Goal: Task Accomplishment & Management: Use online tool/utility

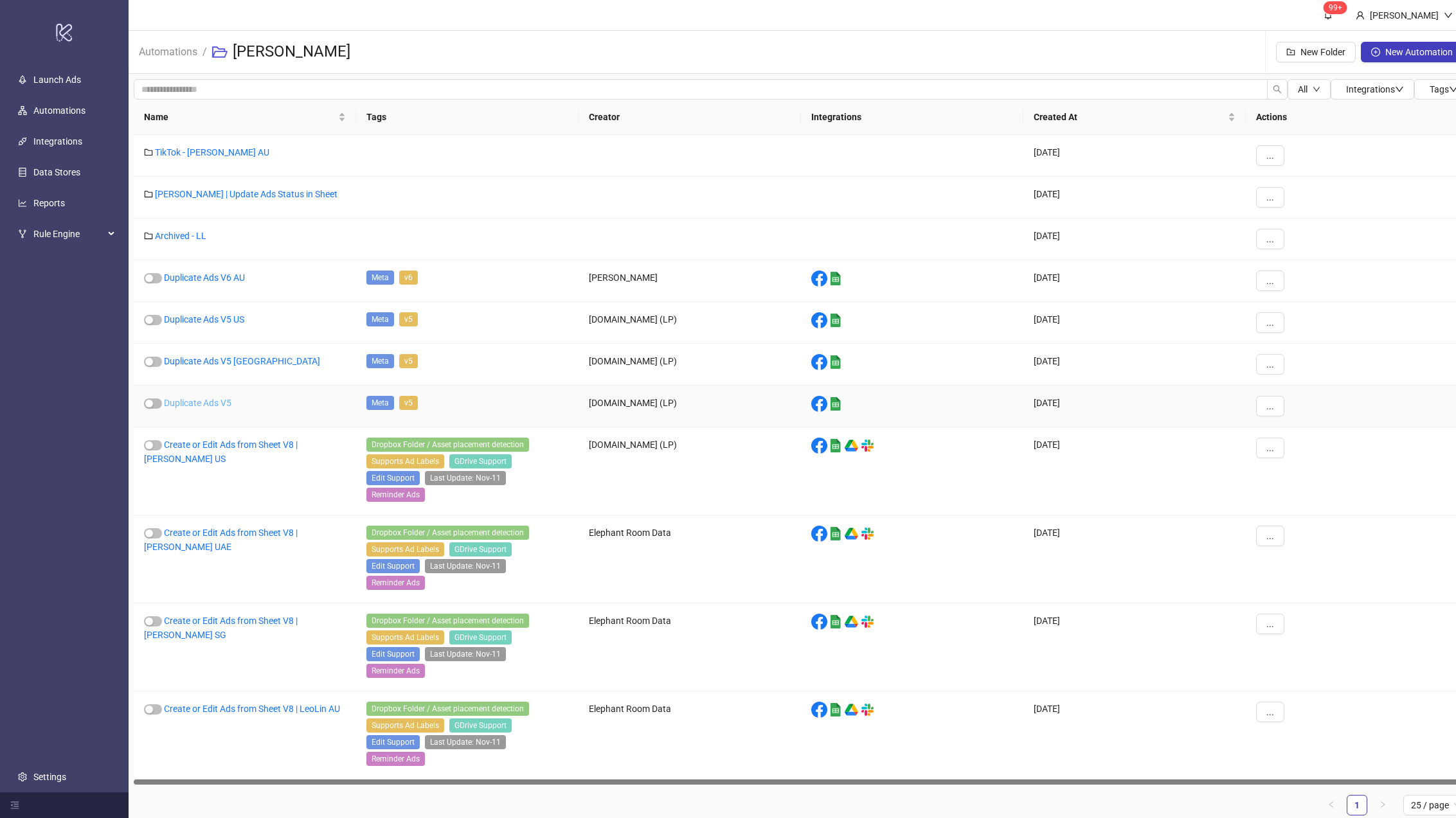
click at [214, 400] on link "Duplicate Ads V5" at bounding box center [197, 402] width 68 height 10
click at [216, 151] on link "TikTok - [PERSON_NAME] AU" at bounding box center [212, 152] width 114 height 10
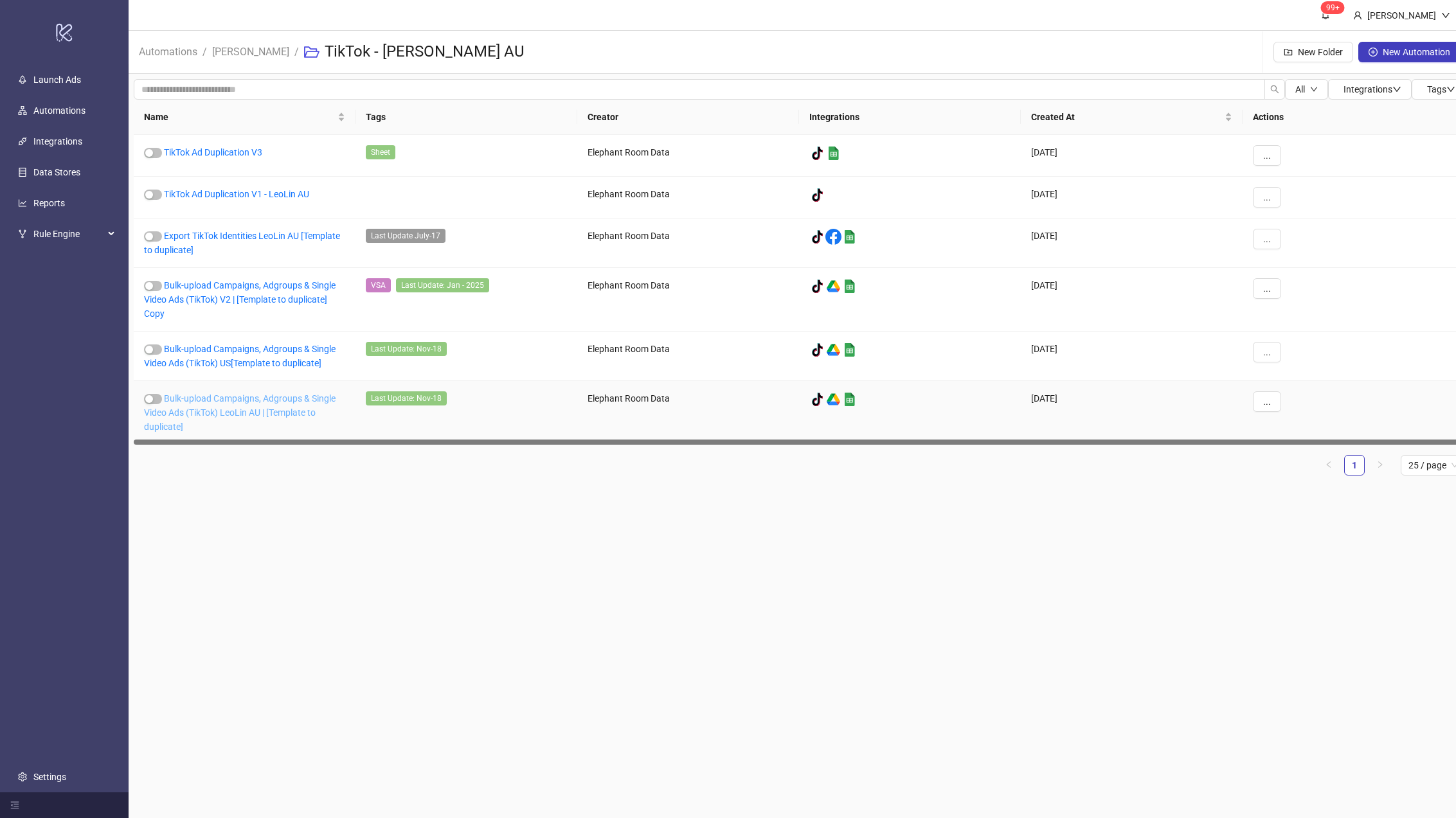
click at [268, 410] on link "Bulk-upload Campaigns, Adgroups & Single Video Ads (TikTok) LeoLin AU | [Templa…" at bounding box center [240, 413] width 192 height 38
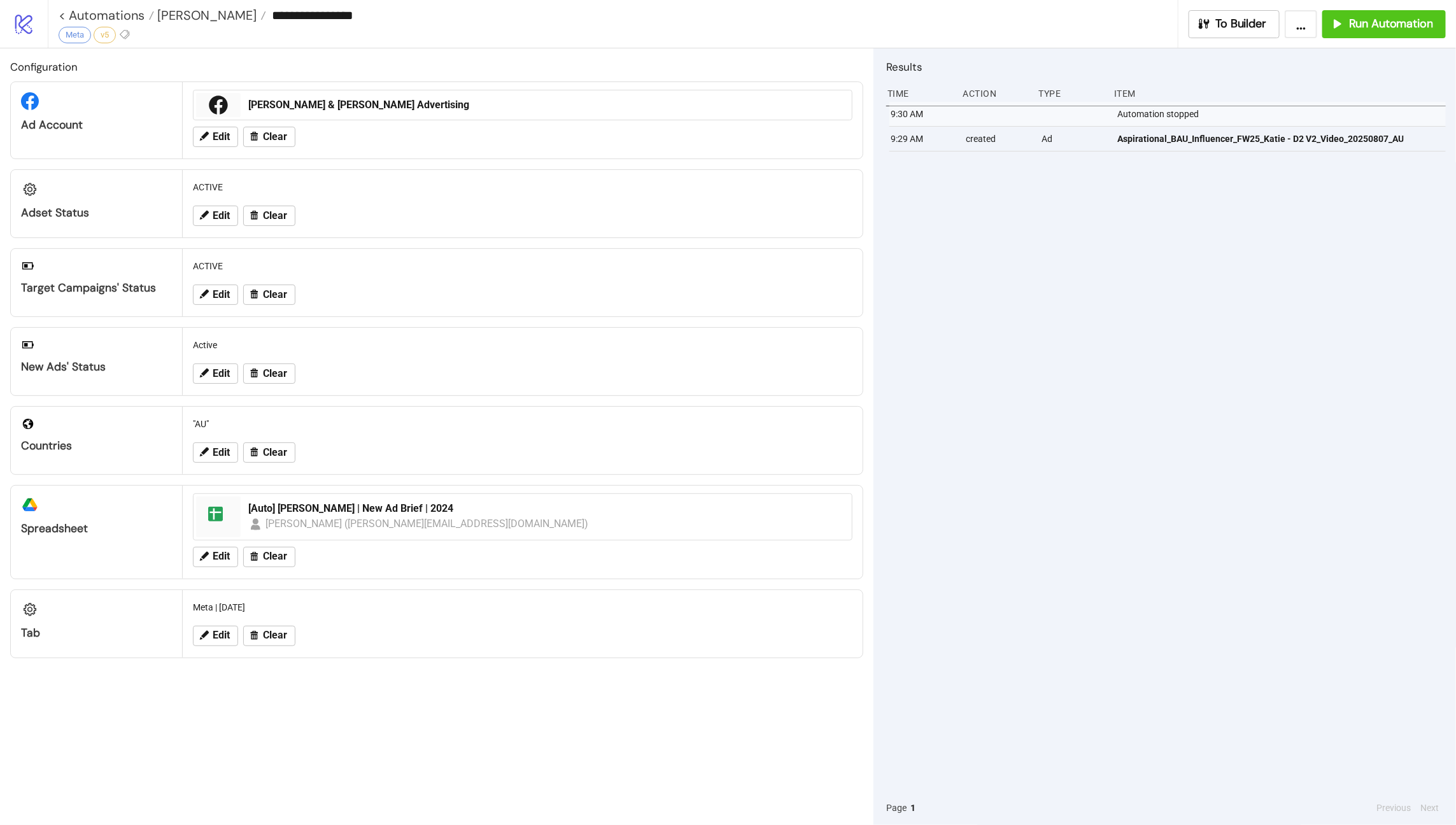
type input "**********"
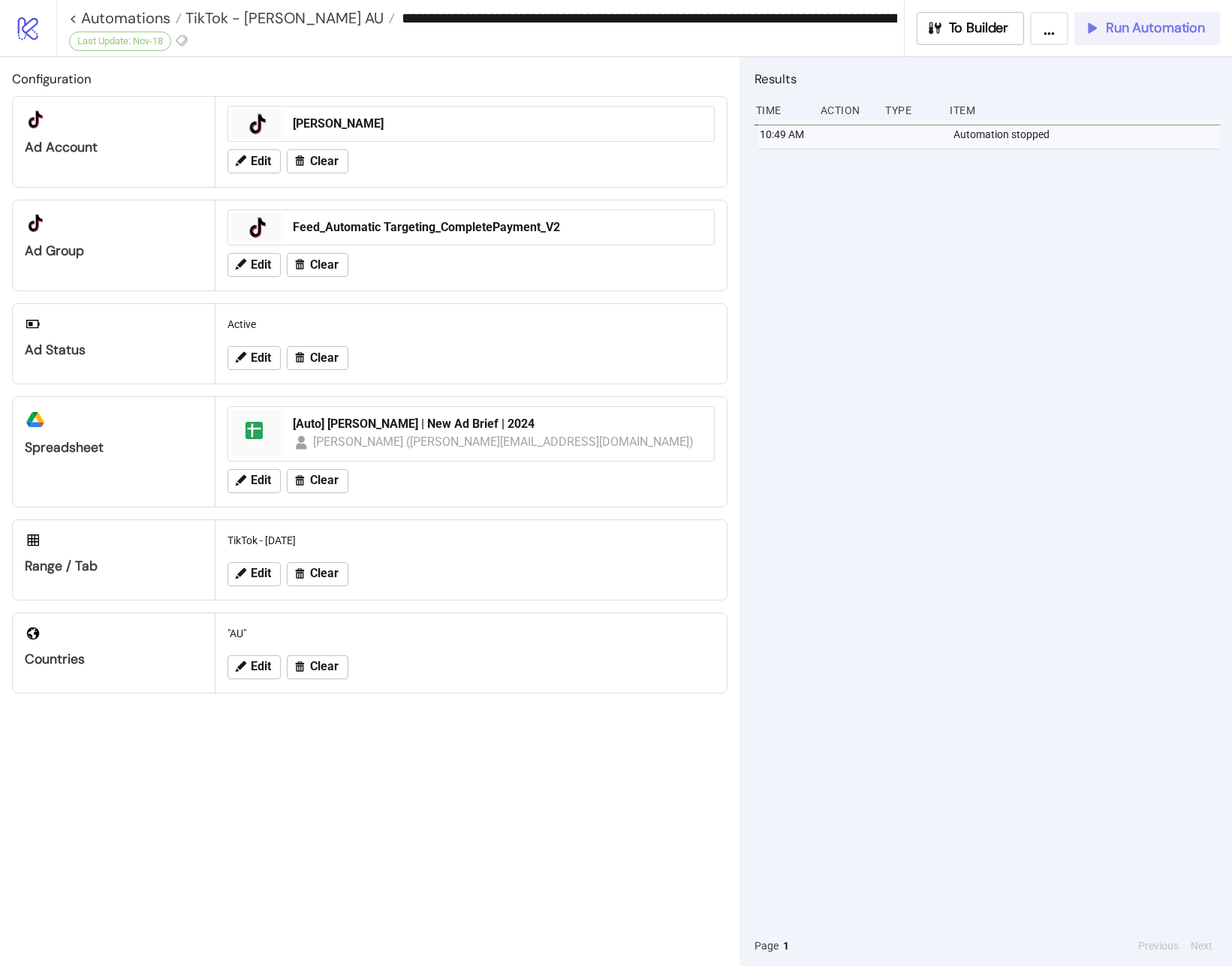
click at [1182, 26] on span "Run Automation" at bounding box center [1155, 28] width 99 height 18
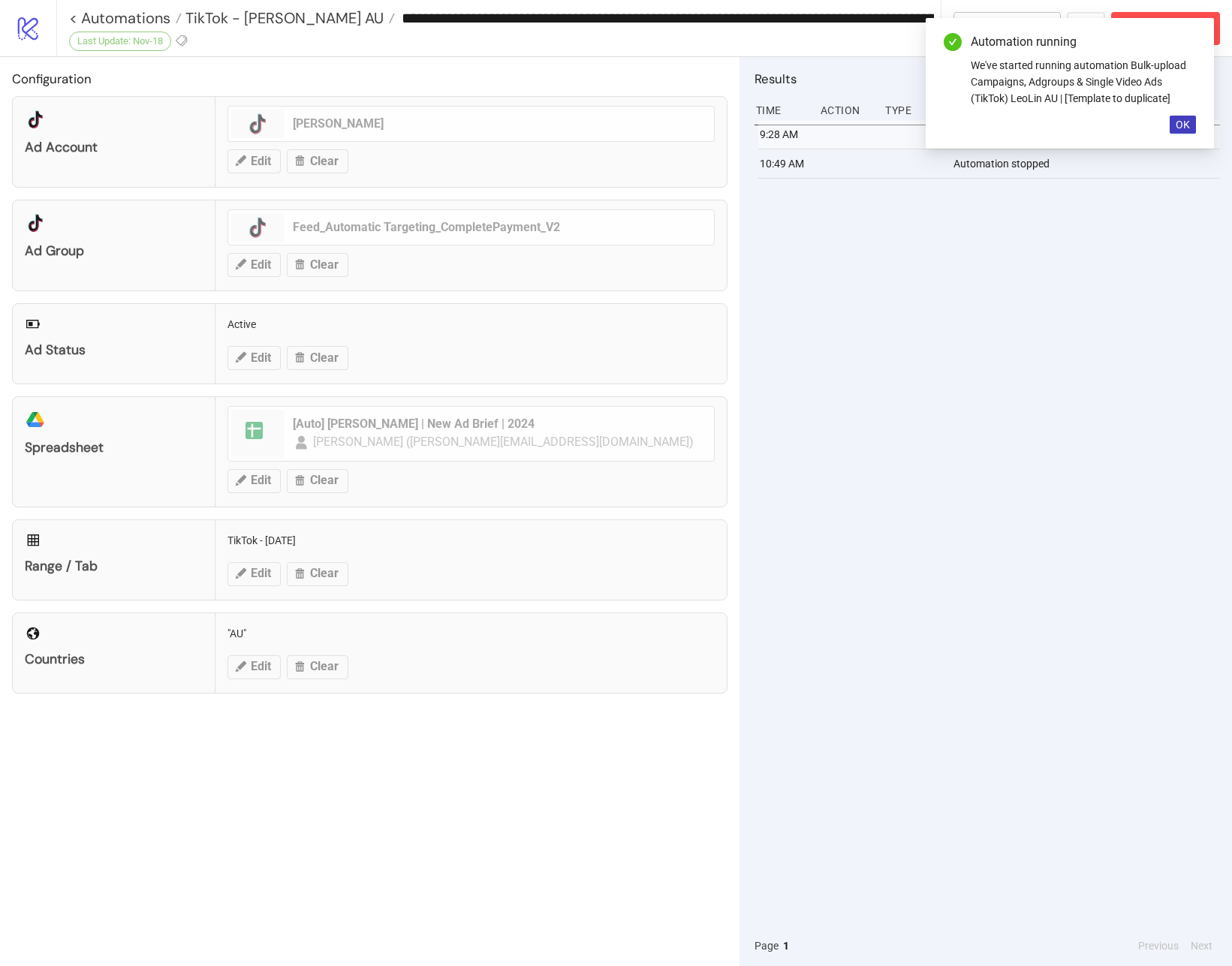
click at [1166, 128] on div "Automation running We've started running automation Bulk-upload Campaigns, Adgr…" at bounding box center [1070, 83] width 289 height 130
click at [1178, 126] on span "OK" at bounding box center [1182, 124] width 14 height 12
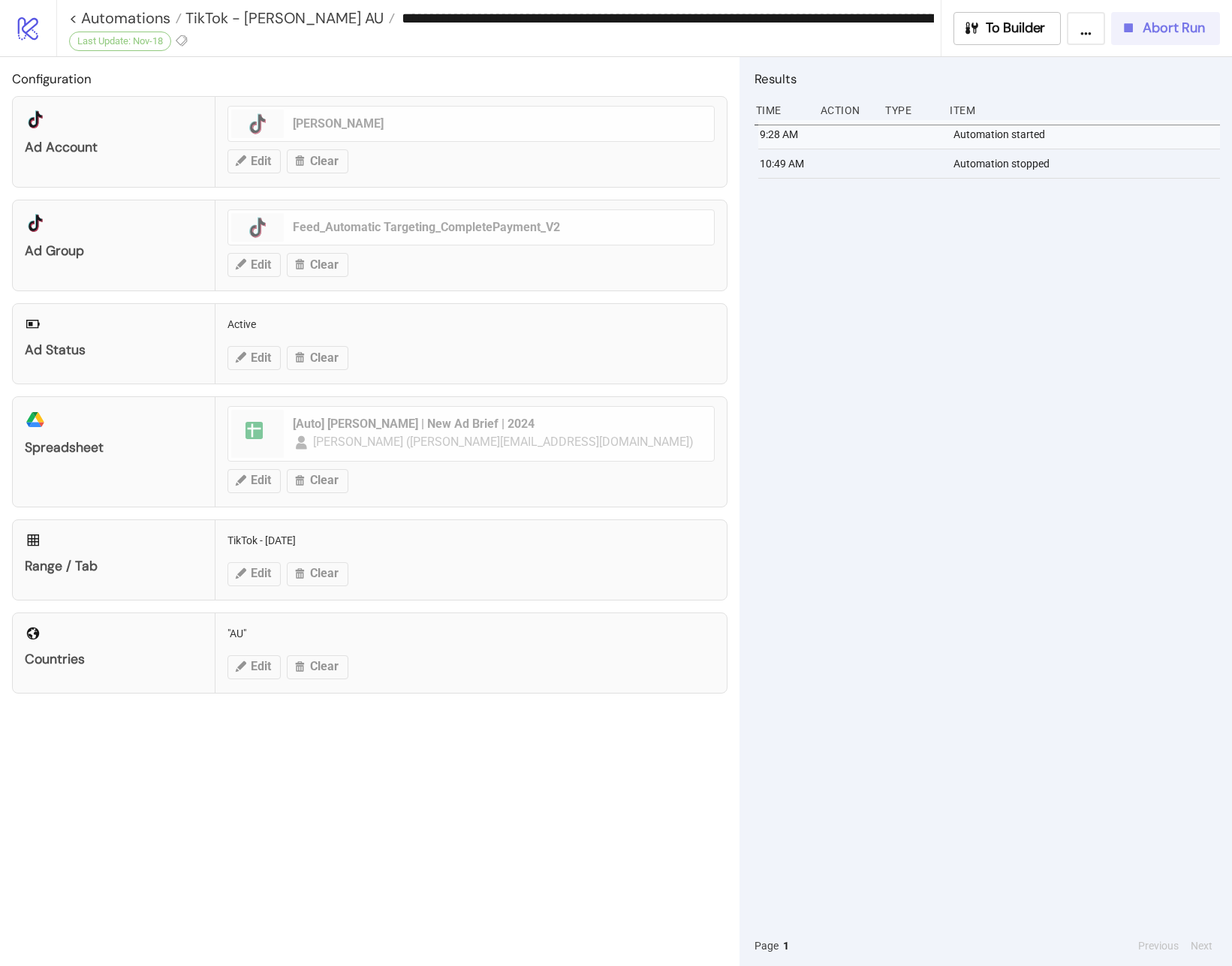
click at [1171, 30] on span "Abort Run" at bounding box center [1174, 28] width 62 height 18
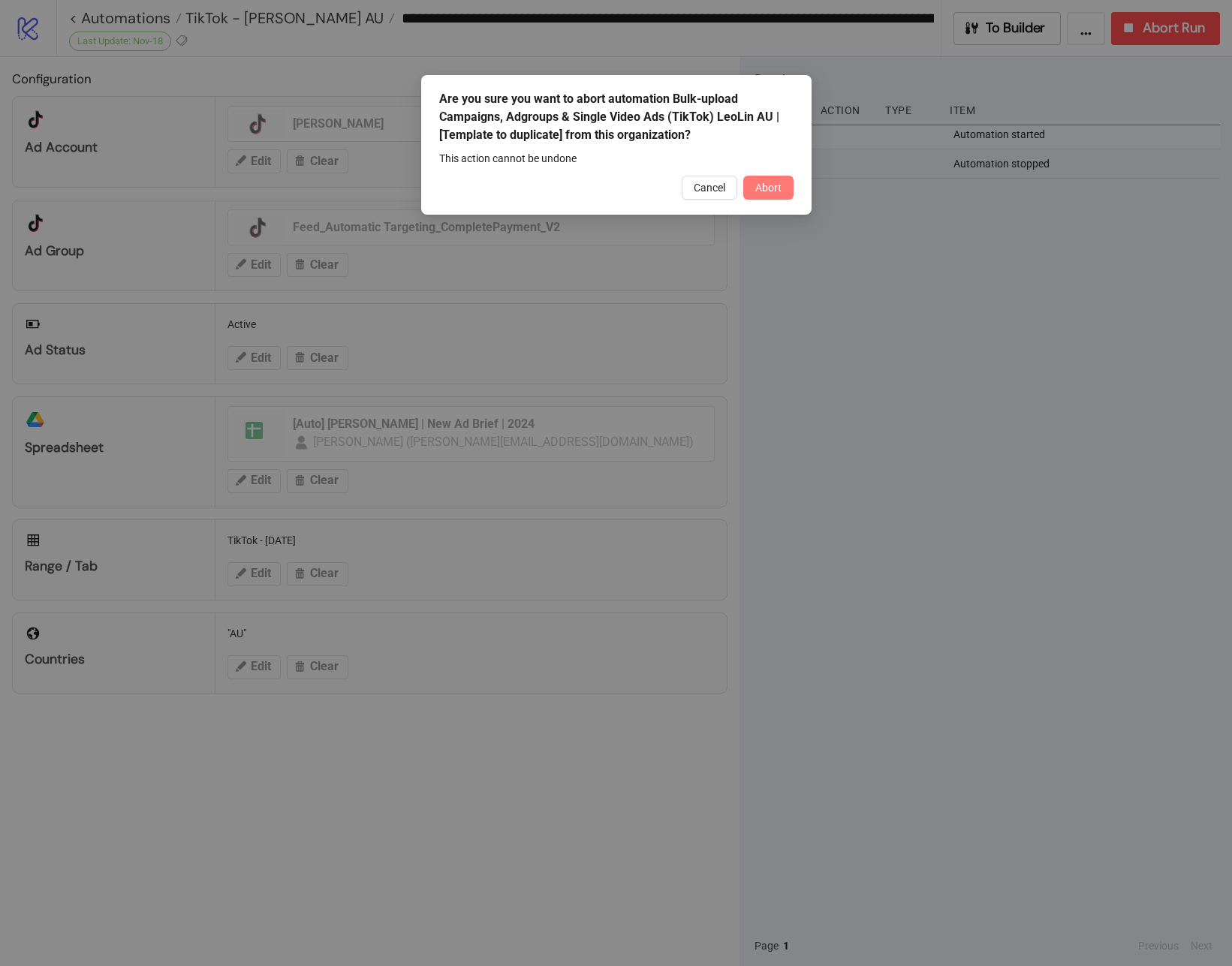
click at [760, 193] on button "Abort" at bounding box center [768, 188] width 50 height 24
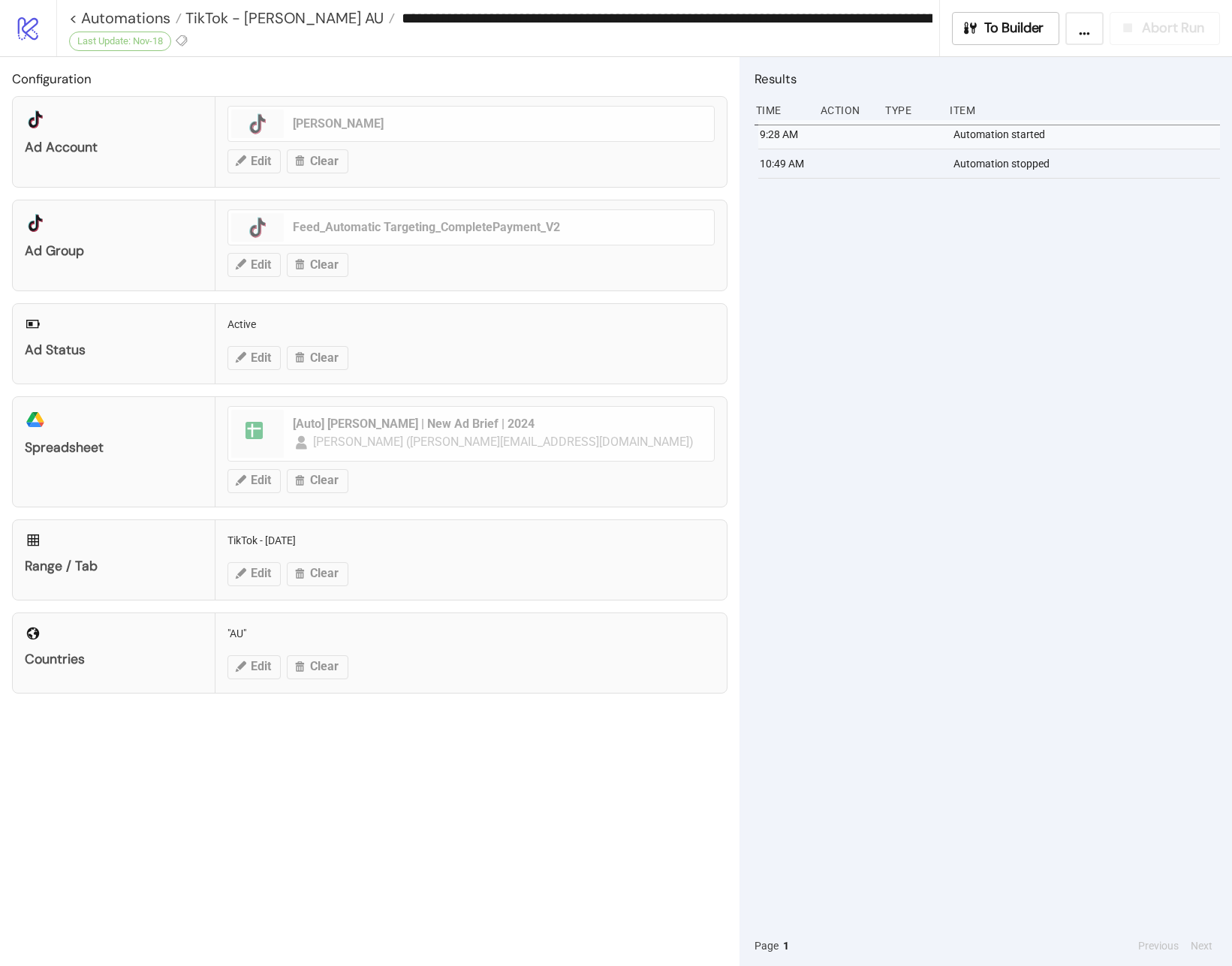
click at [256, 567] on div "Range / Tab TikTok - [DATE] Edit Clear" at bounding box center [369, 560] width 716 height 81
click at [252, 569] on div "Range / Tab TikTok - [DATE] Edit Clear" at bounding box center [369, 560] width 716 height 81
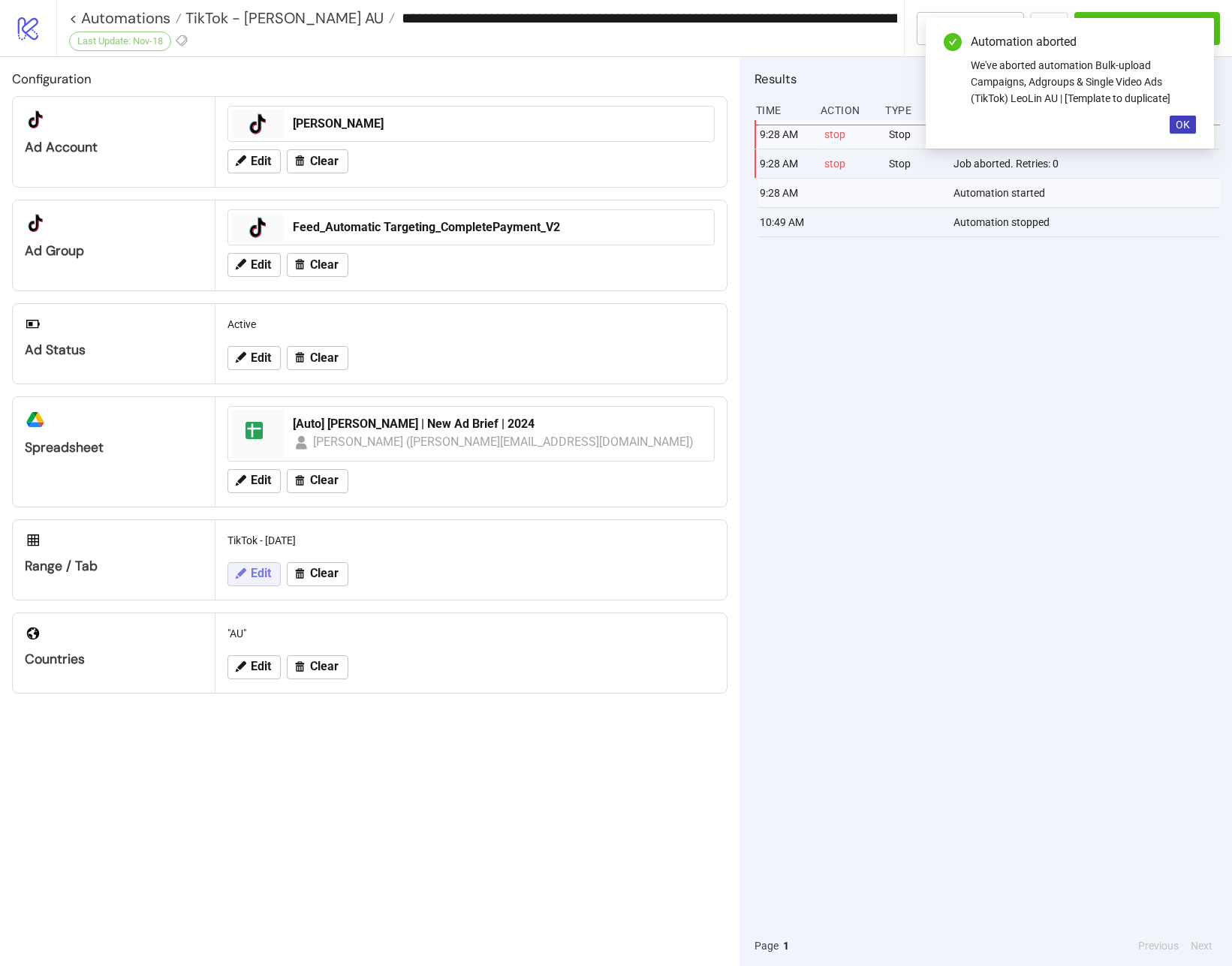
click at [252, 569] on span "Edit" at bounding box center [261, 573] width 20 height 14
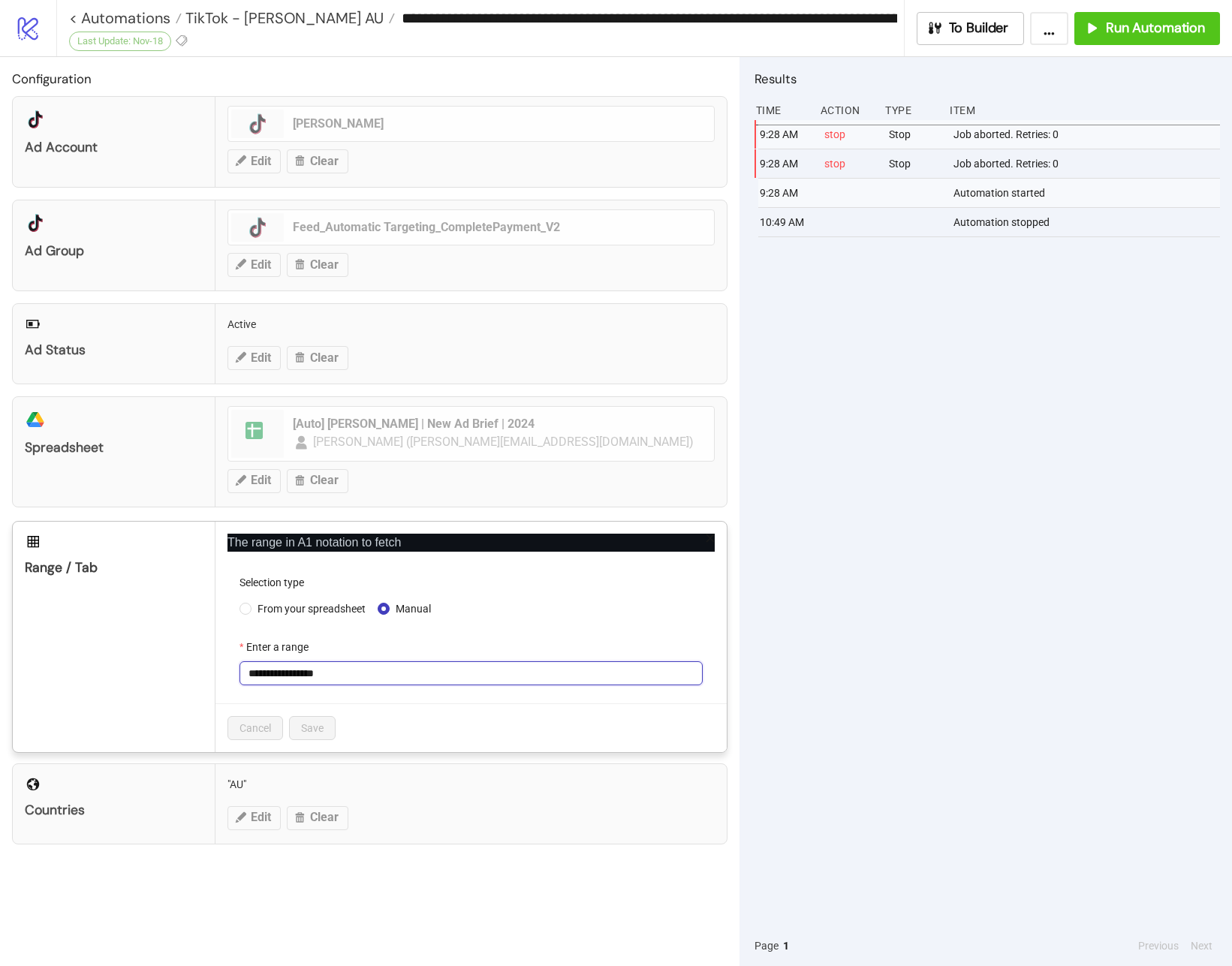
click at [376, 668] on input "**********" at bounding box center [471, 673] width 463 height 24
paste input "*"
type input "**********"
click at [298, 720] on button "Save" at bounding box center [313, 728] width 46 height 24
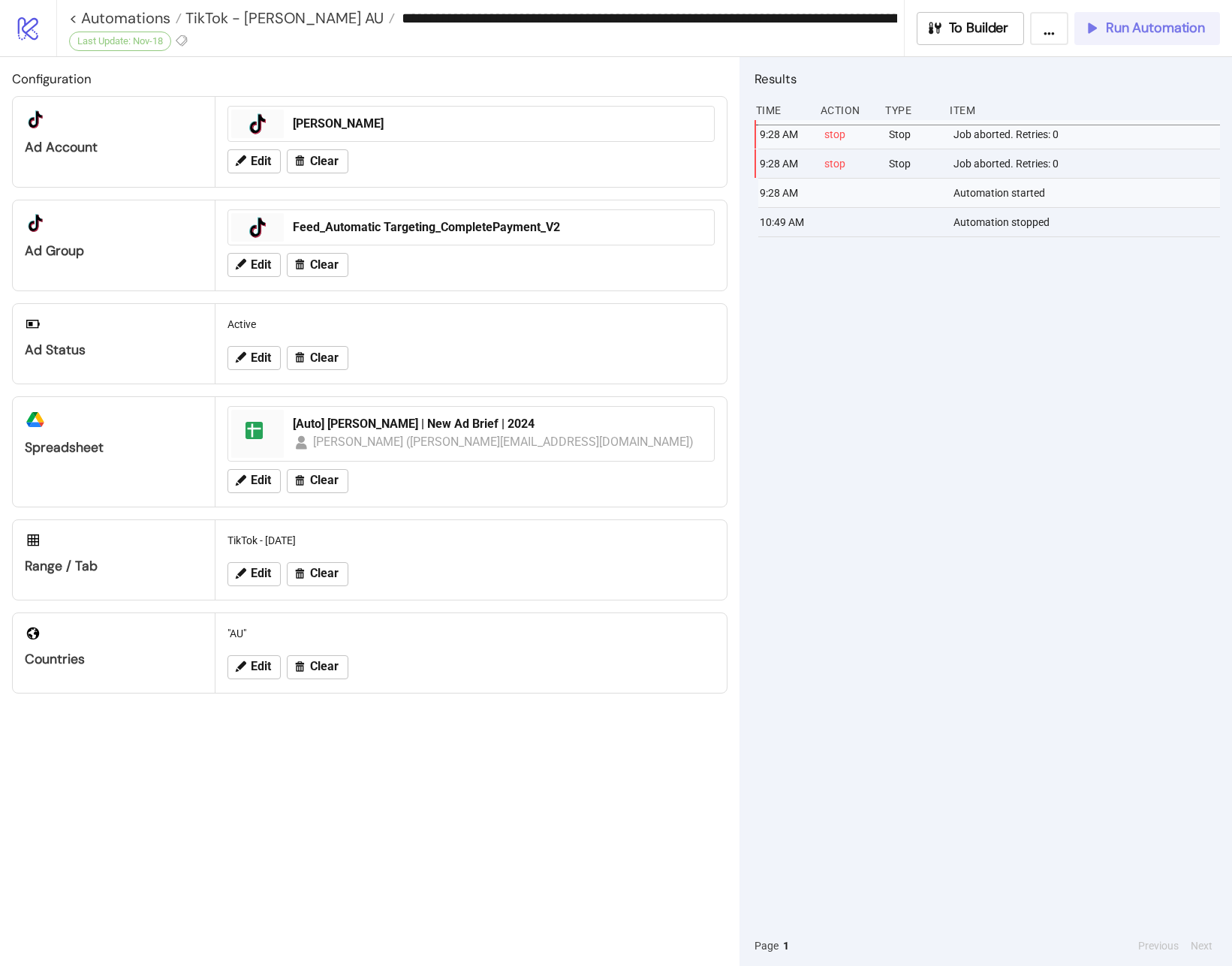
click at [1133, 36] on span "Run Automation" at bounding box center [1155, 28] width 99 height 18
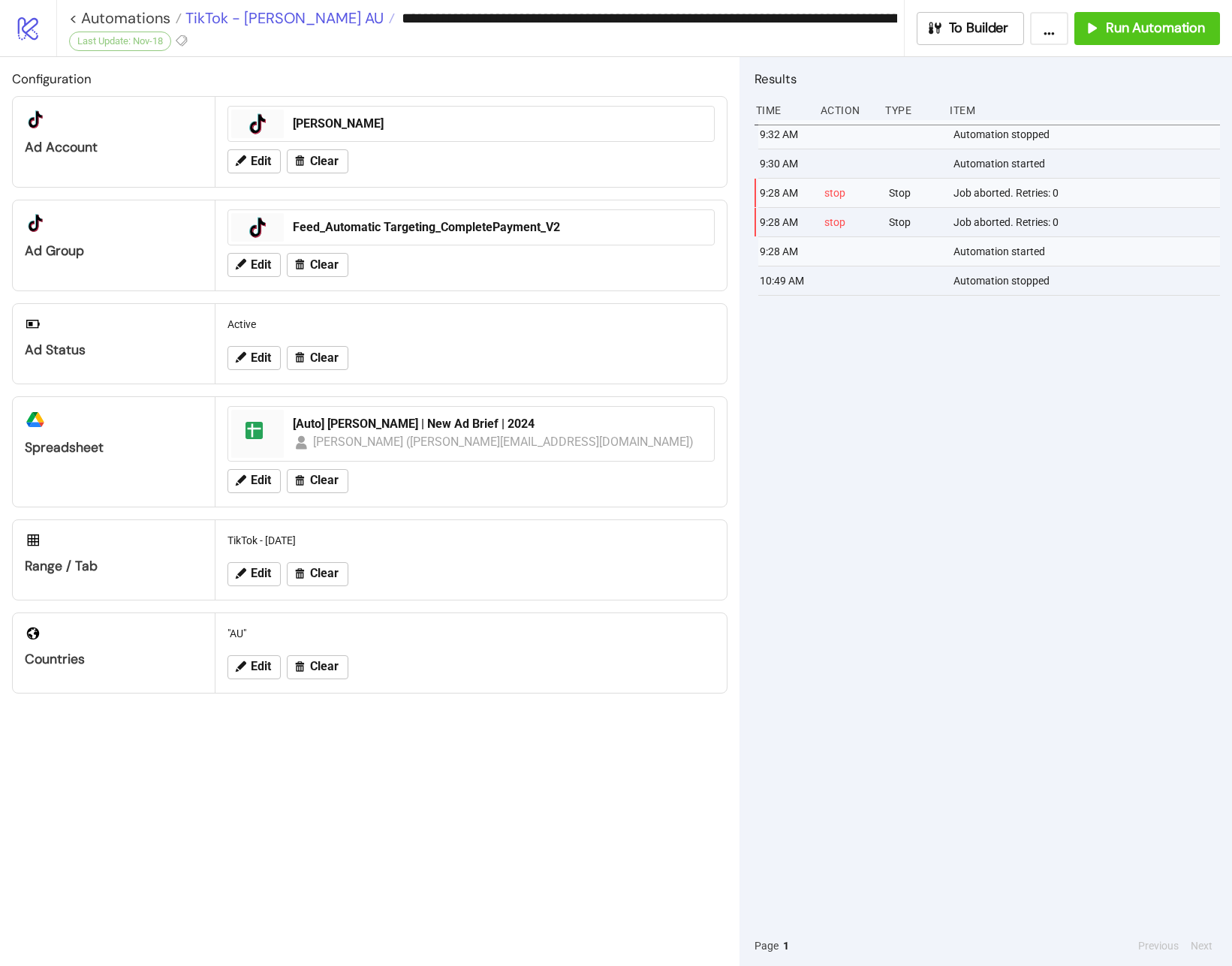
click at [281, 18] on span "TikTok - [PERSON_NAME] AU" at bounding box center [282, 18] width 202 height 19
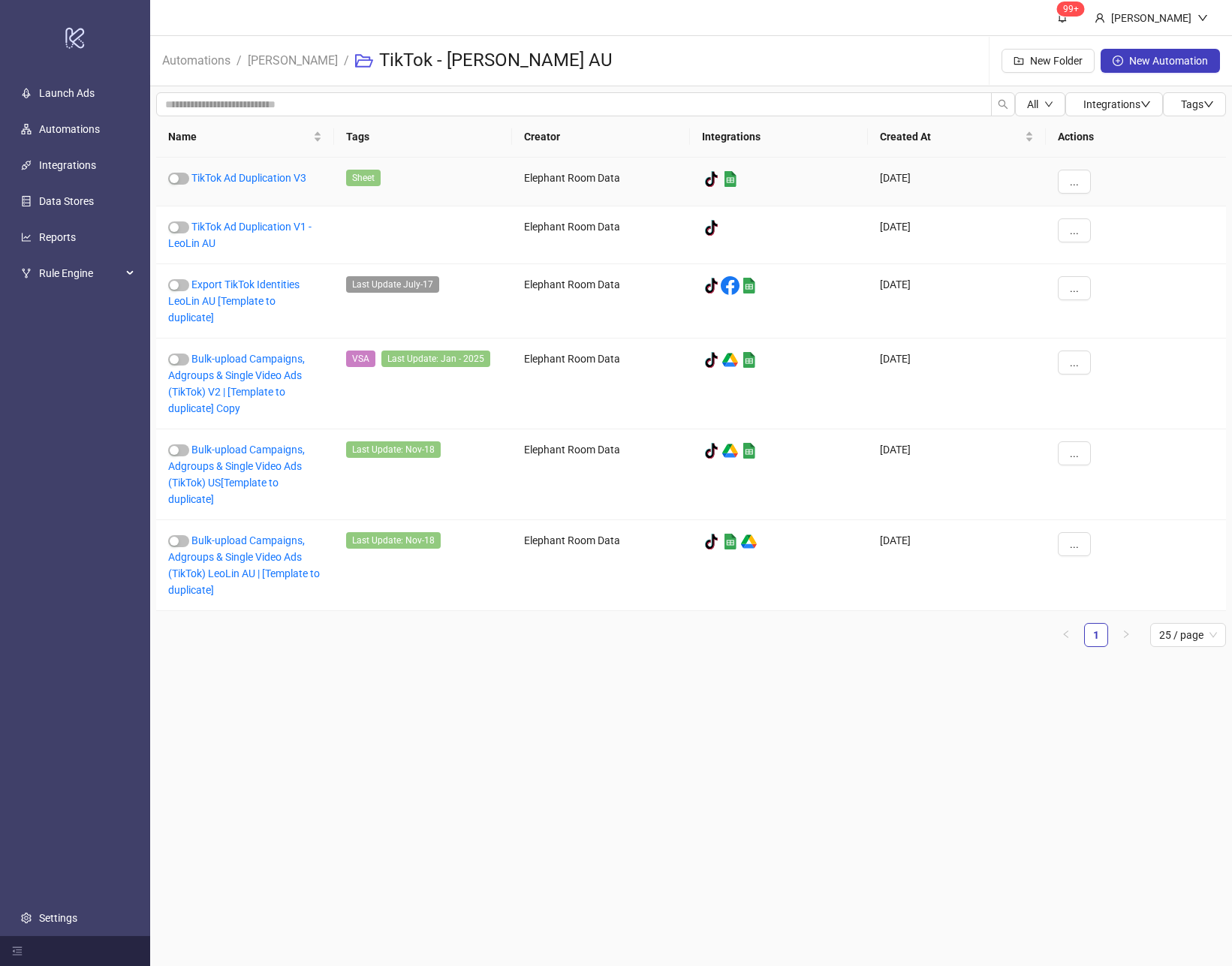
click at [256, 170] on div "TikTok Ad Duplication V3" at bounding box center [245, 182] width 178 height 49
click at [257, 174] on link "TikTok Ad Duplication V3" at bounding box center [249, 178] width 115 height 12
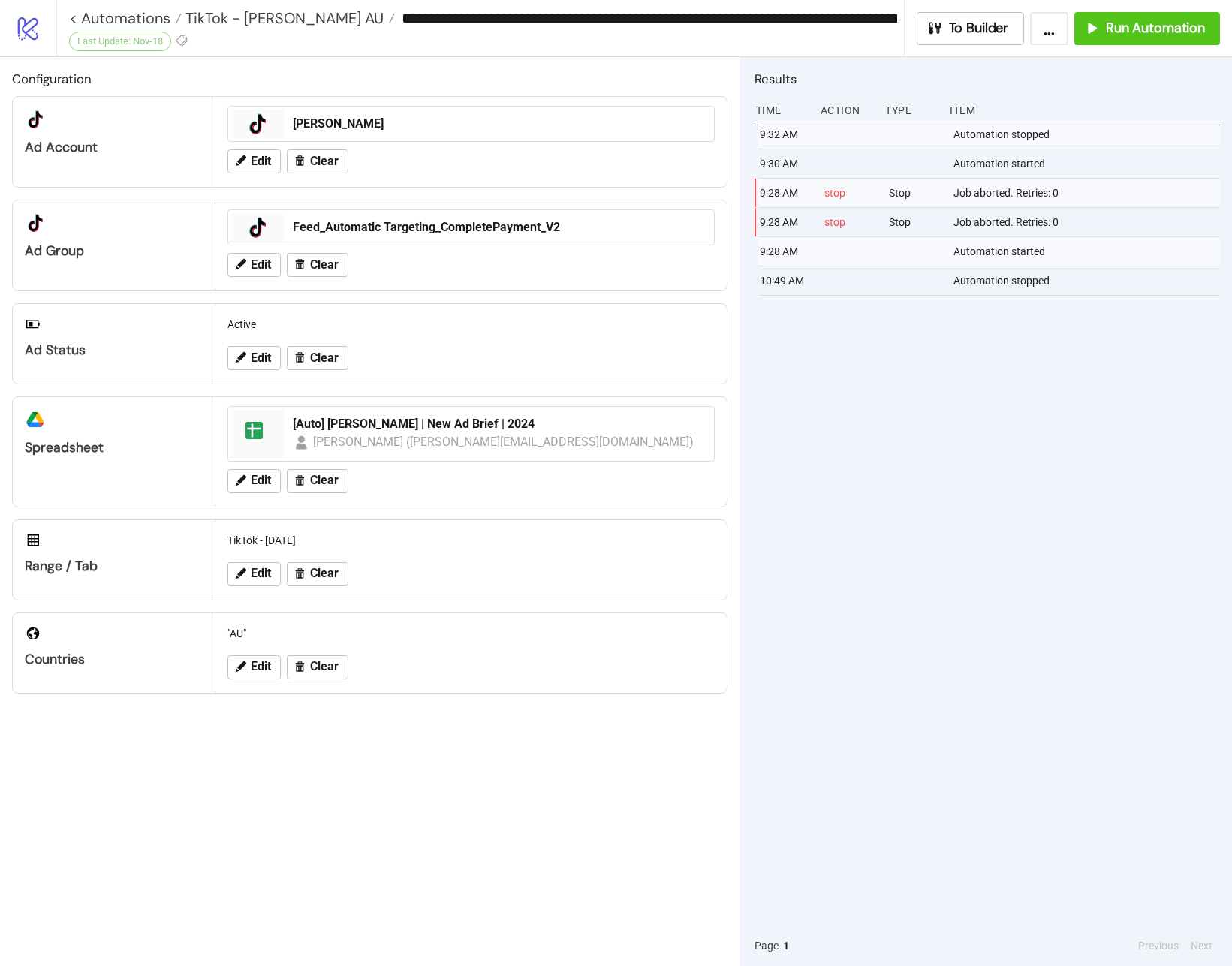
click at [965, 498] on div "9:32 AM Automation stopped 9:30 AM Automation started 9:28 AM stop Stop Job abo…" at bounding box center [987, 523] width 465 height 806
type input "**********"
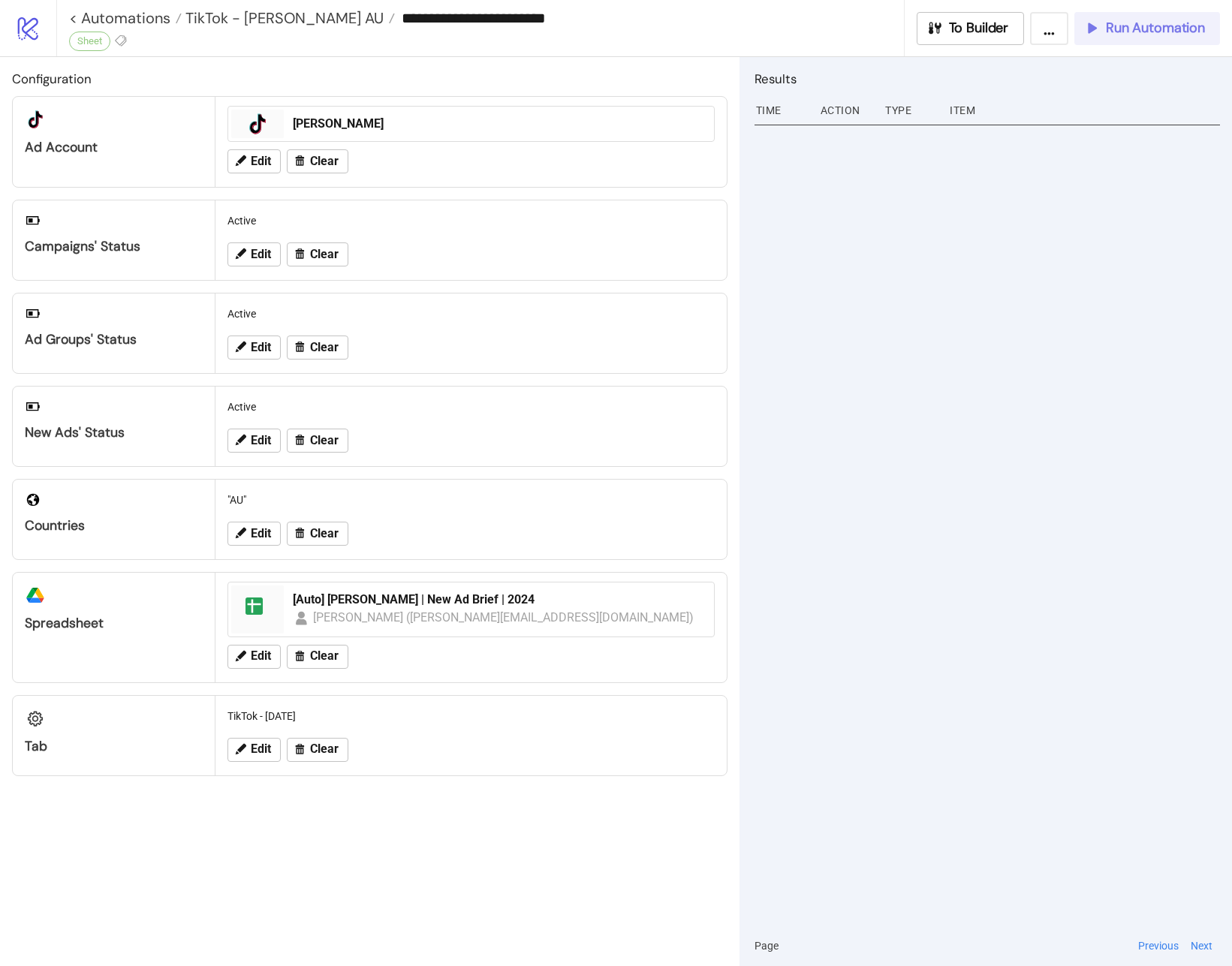
click at [1171, 33] on span "Run Automation" at bounding box center [1155, 28] width 99 height 18
click at [259, 747] on span "Edit" at bounding box center [261, 749] width 20 height 14
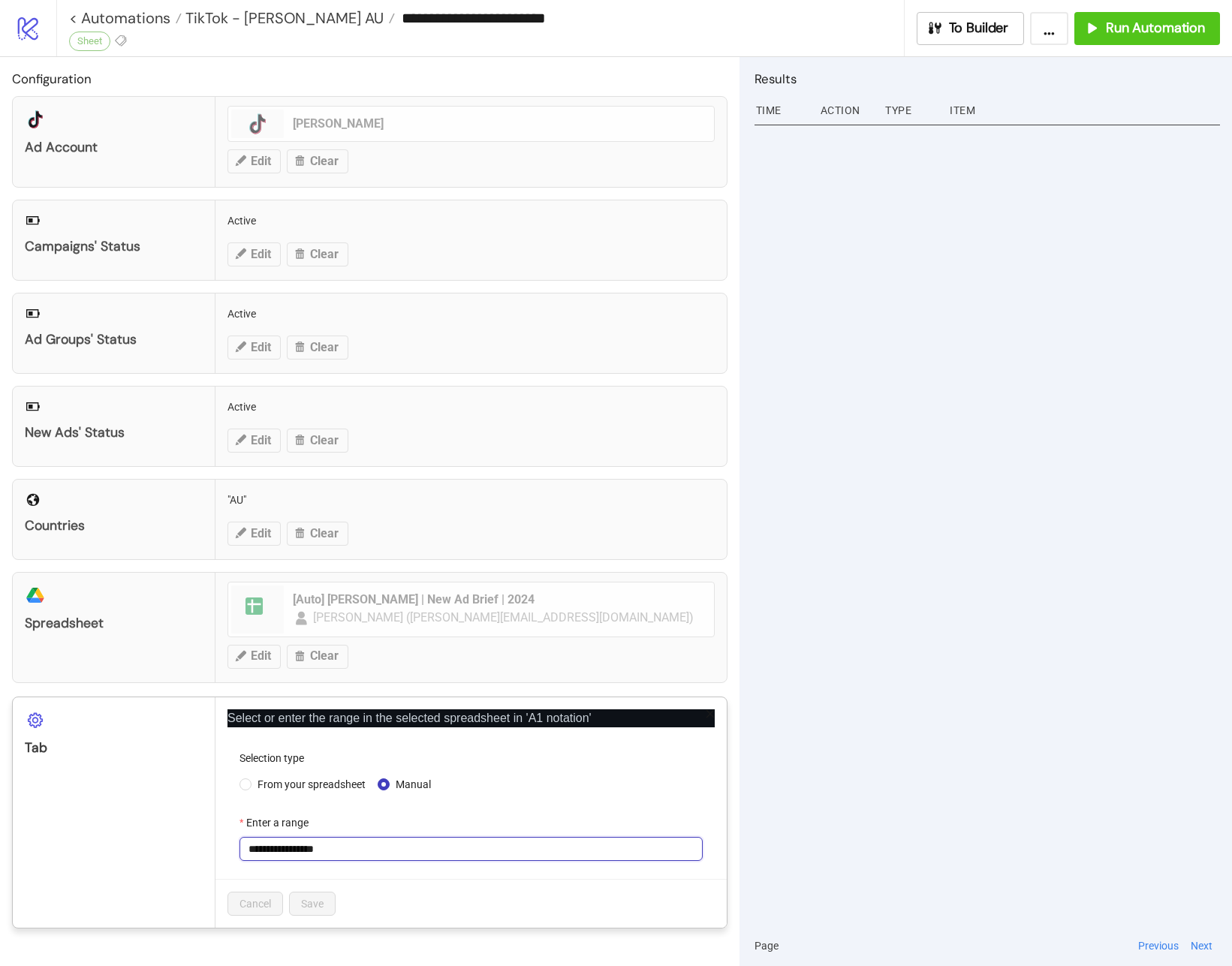
click at [388, 843] on input "**********" at bounding box center [471, 849] width 463 height 24
paste input "*"
type input "**********"
click at [402, 868] on form "**********" at bounding box center [471, 815] width 487 height 130
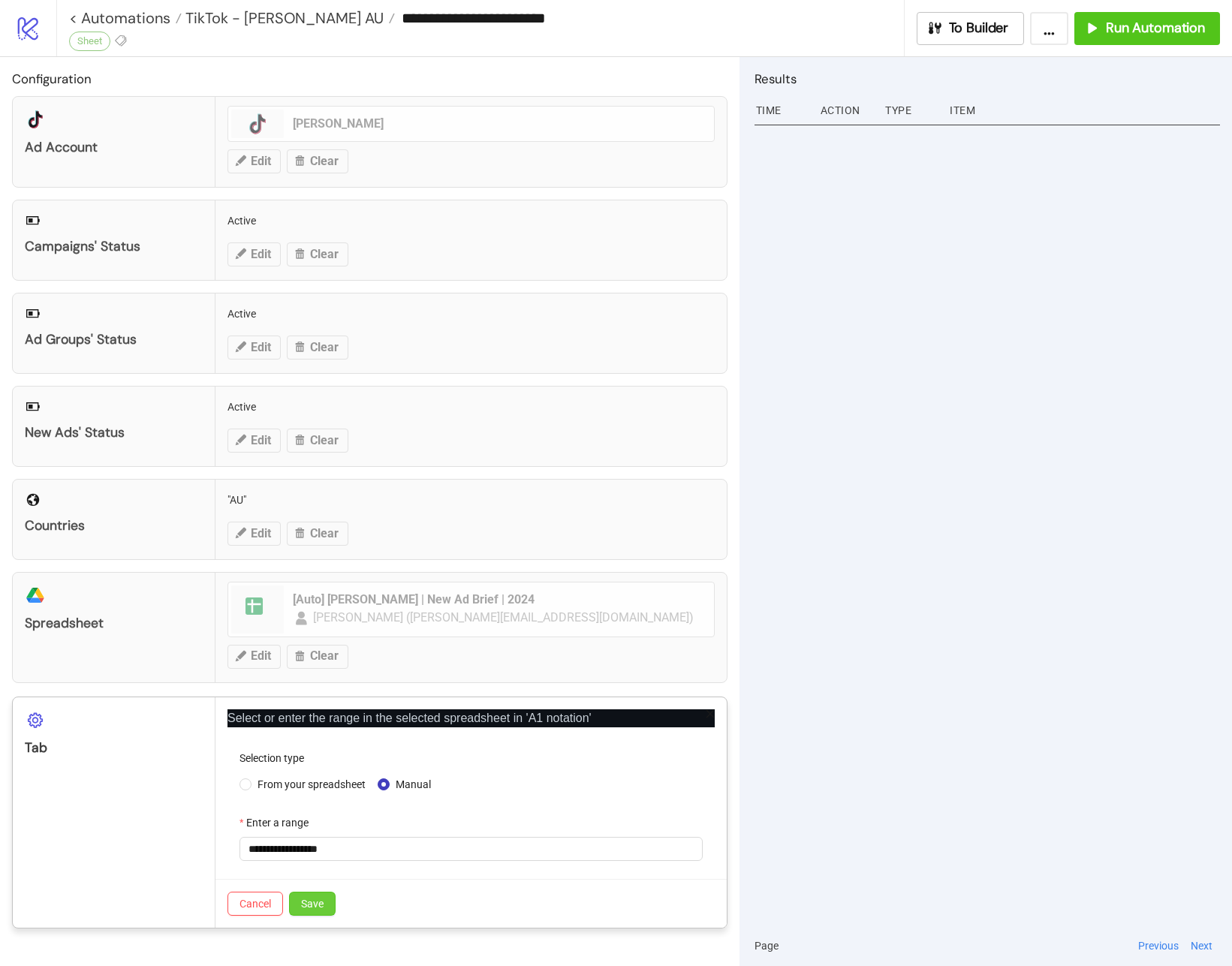
click at [313, 904] on span "Save" at bounding box center [313, 904] width 22 height 12
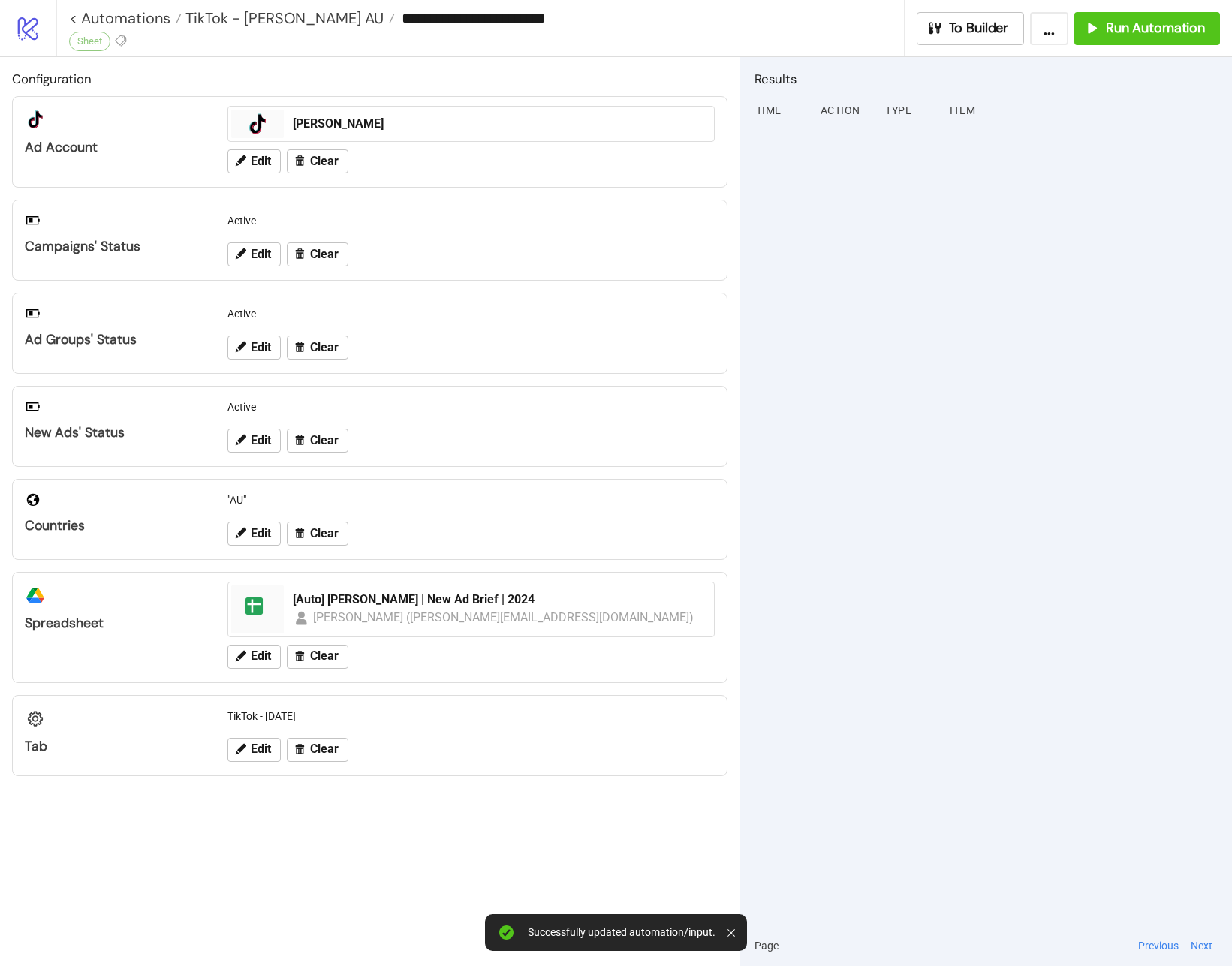
click at [1118, 301] on div at bounding box center [987, 523] width 465 height 806
click at [1158, 24] on span "Run Automation" at bounding box center [1155, 28] width 99 height 18
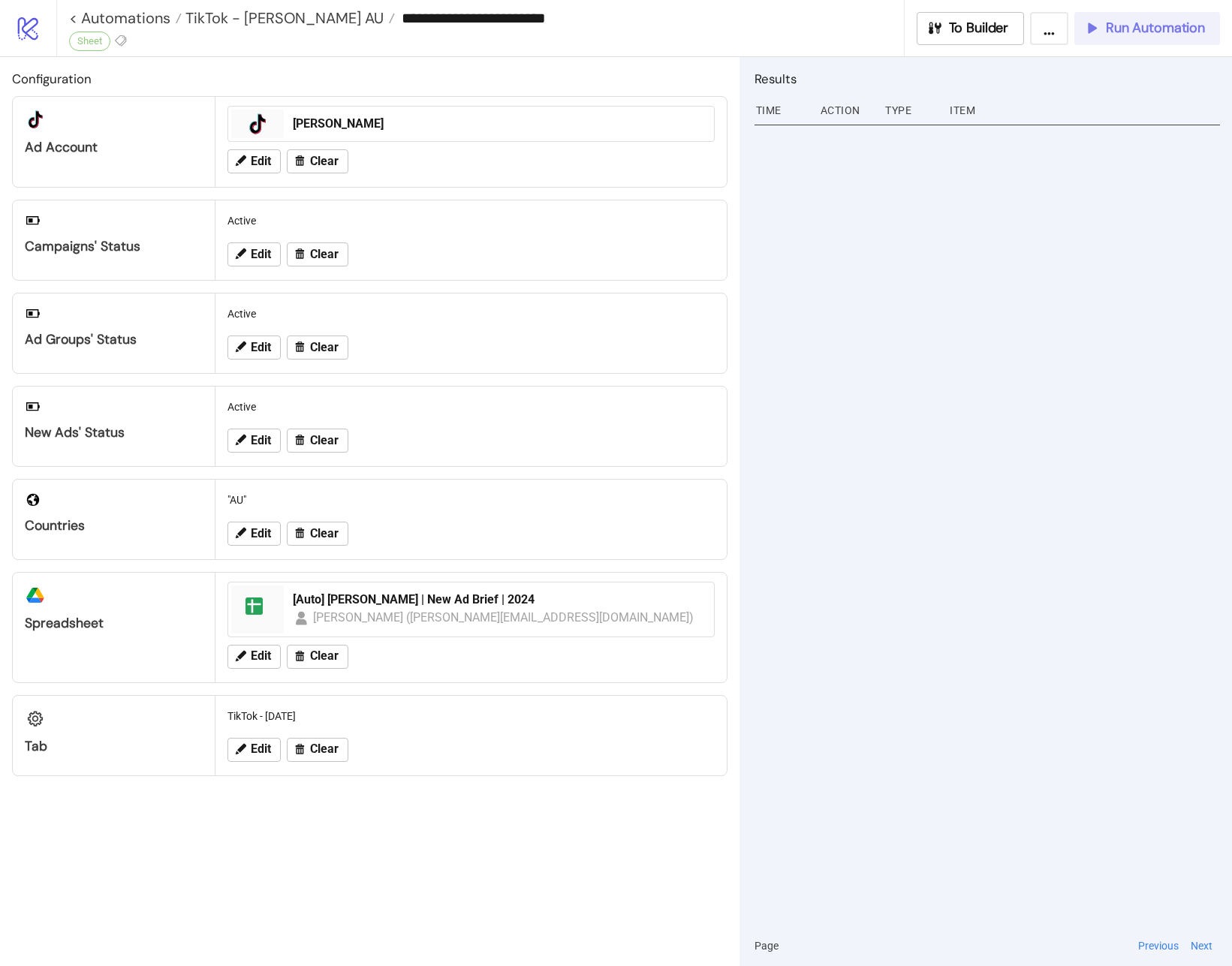
click at [1101, 19] on div "Run Automation" at bounding box center [1144, 28] width 122 height 18
click at [1141, 34] on span "Run Automation" at bounding box center [1155, 28] width 99 height 18
click at [1122, 34] on span "Run Automation" at bounding box center [1155, 28] width 99 height 18
click at [1134, 34] on span "Run Automation" at bounding box center [1155, 28] width 99 height 18
click at [1134, 36] on span "Run Automation" at bounding box center [1155, 28] width 99 height 18
